Goal: Task Accomplishment & Management: Complete application form

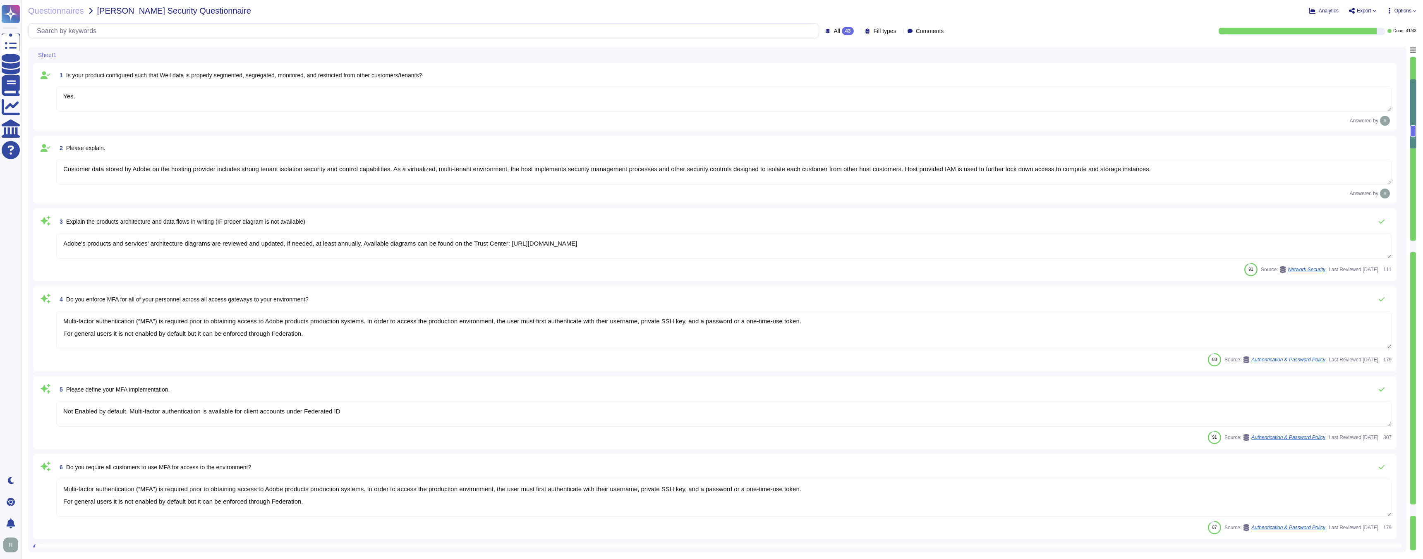
type textarea "Yes."
type textarea "Customer data stored by Adobe on the hosting provider includes strong tenant is…"
type textarea "Adobe's products and services' architecture diagrams are reviewed and updated, …"
type textarea "Multi-factor authentication (“MFA”) is required prior to obtaining access to Ad…"
type textarea "Not Enabled by default. Multi-factor authentication is available for client acc…"
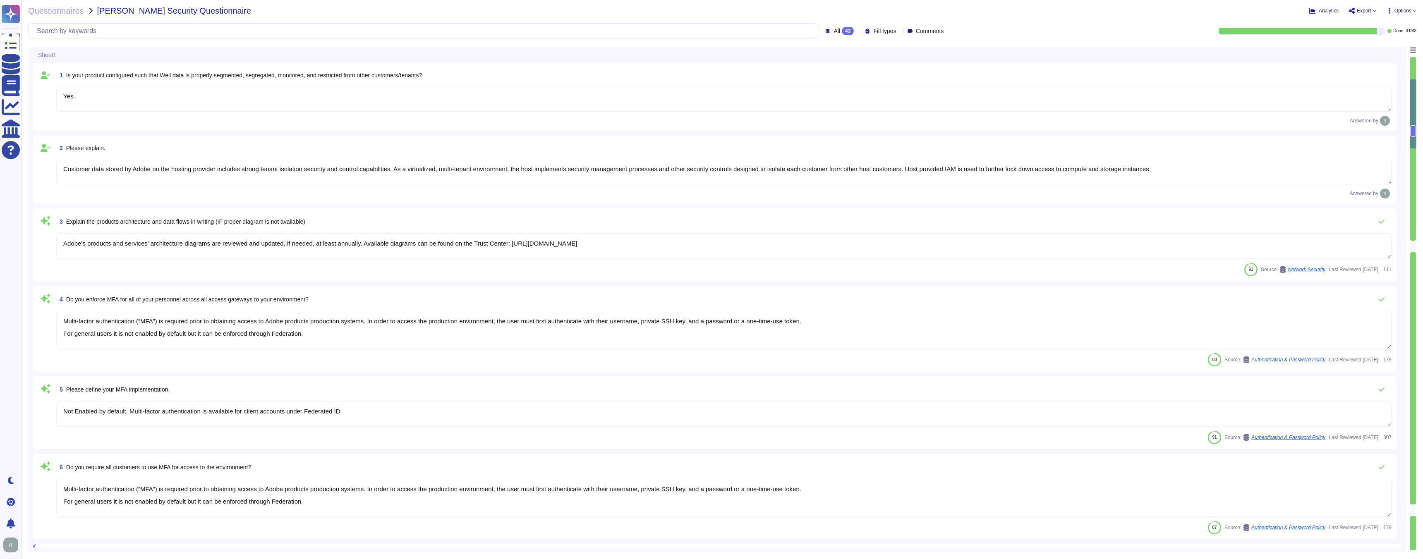
type textarea "Multi-factor authentication (“MFA”) is required prior to obtaining access to Ad…"
type textarea "Documented policies and procedures exist that cover unauthorized software insta…"
type textarea "Lo ipsumdolo sita CON 04715, Adipi'e Seddoeiusmo Temporin Utlabo etdolore mag a…"
type textarea "SaaS administrators and end users access the application through the same web i…"
type textarea "Yes we do all of the above - 2FA, audit trails, IP address filtering, firewalls…"
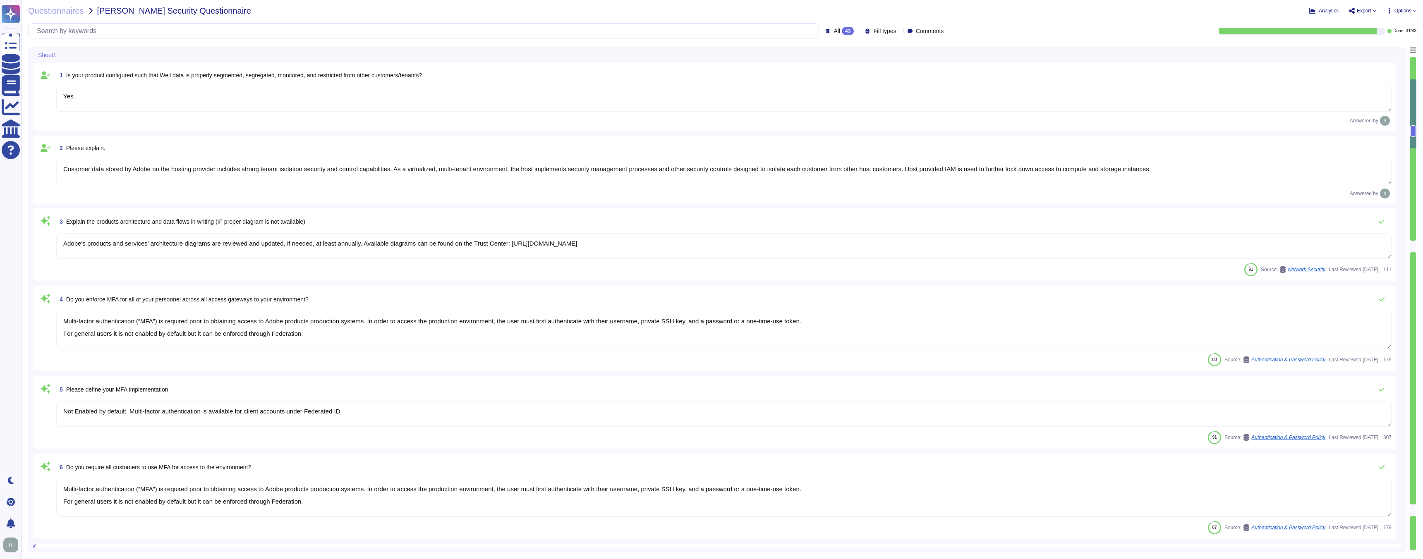
type textarea "Lo ipsumdolo sita CON 04715, Adipi'e Seddoeiusmo Temporin Utlabo etdolore mag a…"
